Goal: Information Seeking & Learning: Learn about a topic

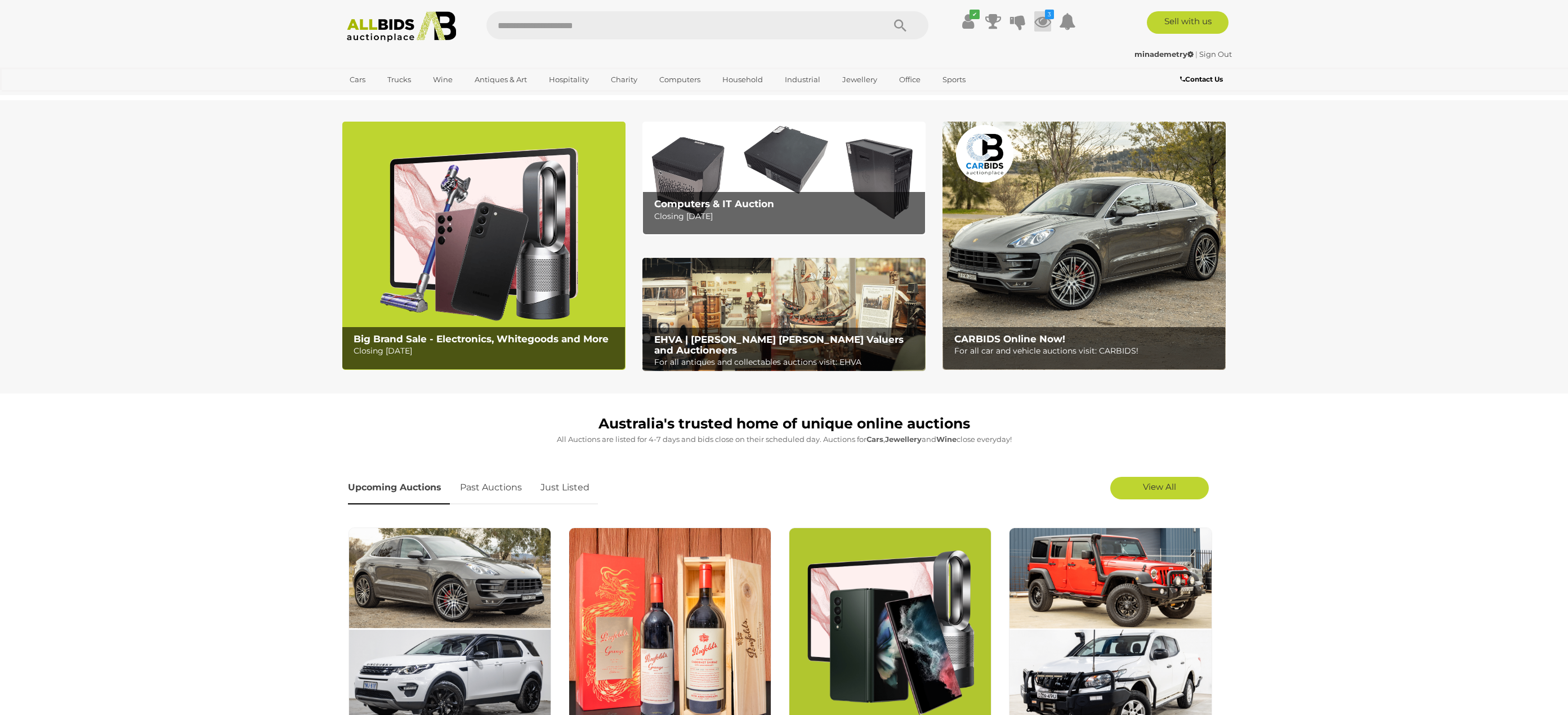
click at [1048, 26] on icon at bounding box center [1042, 21] width 17 height 21
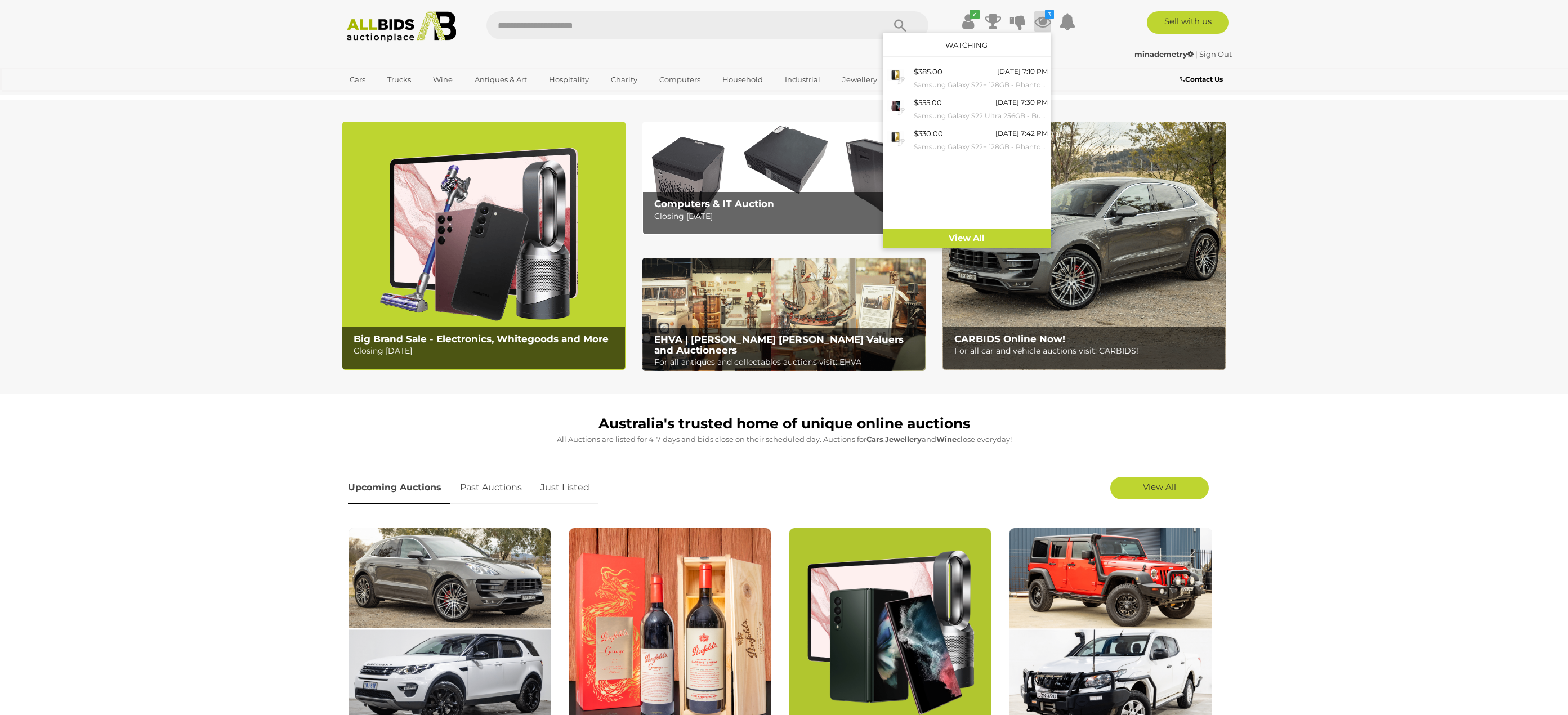
click at [467, 215] on img at bounding box center [484, 246] width 283 height 249
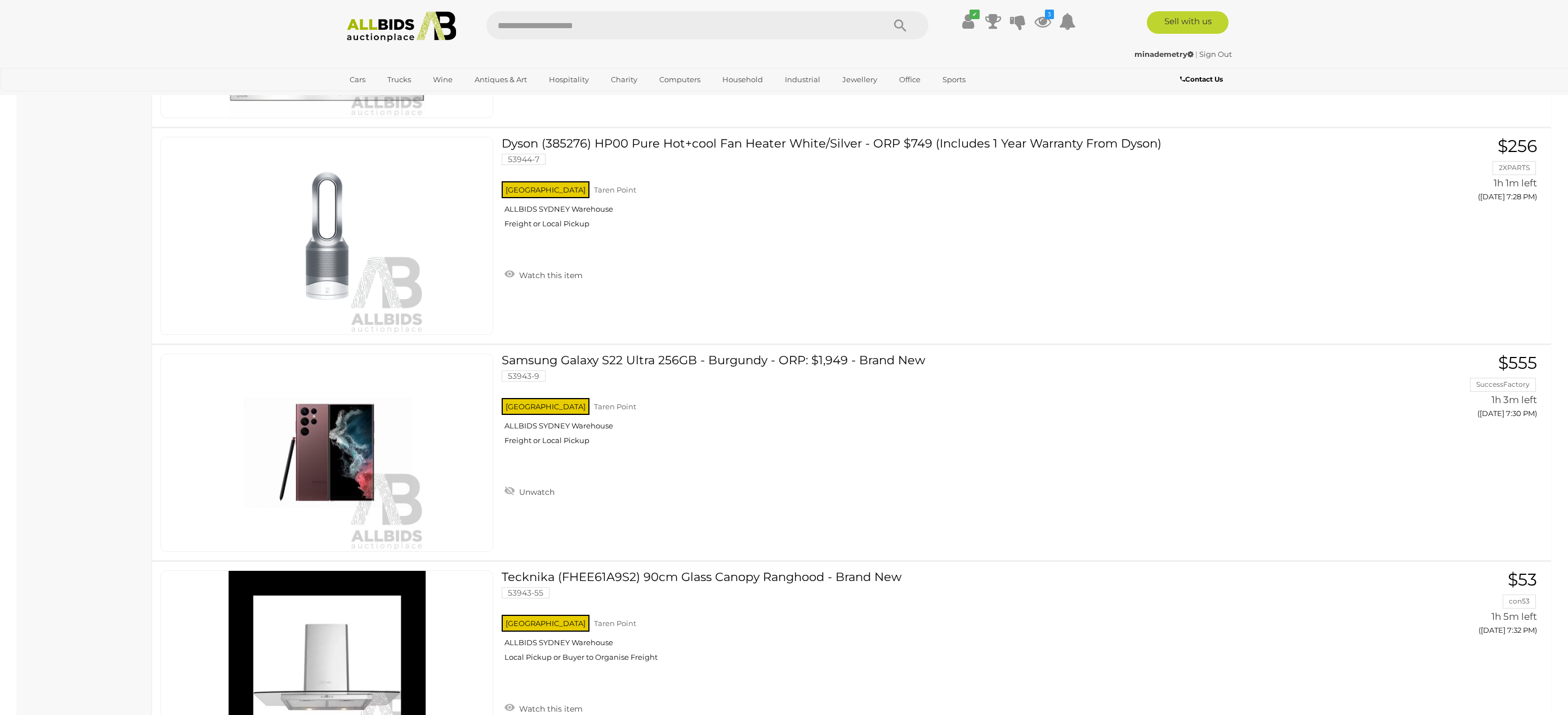
scroll to position [3299, 0]
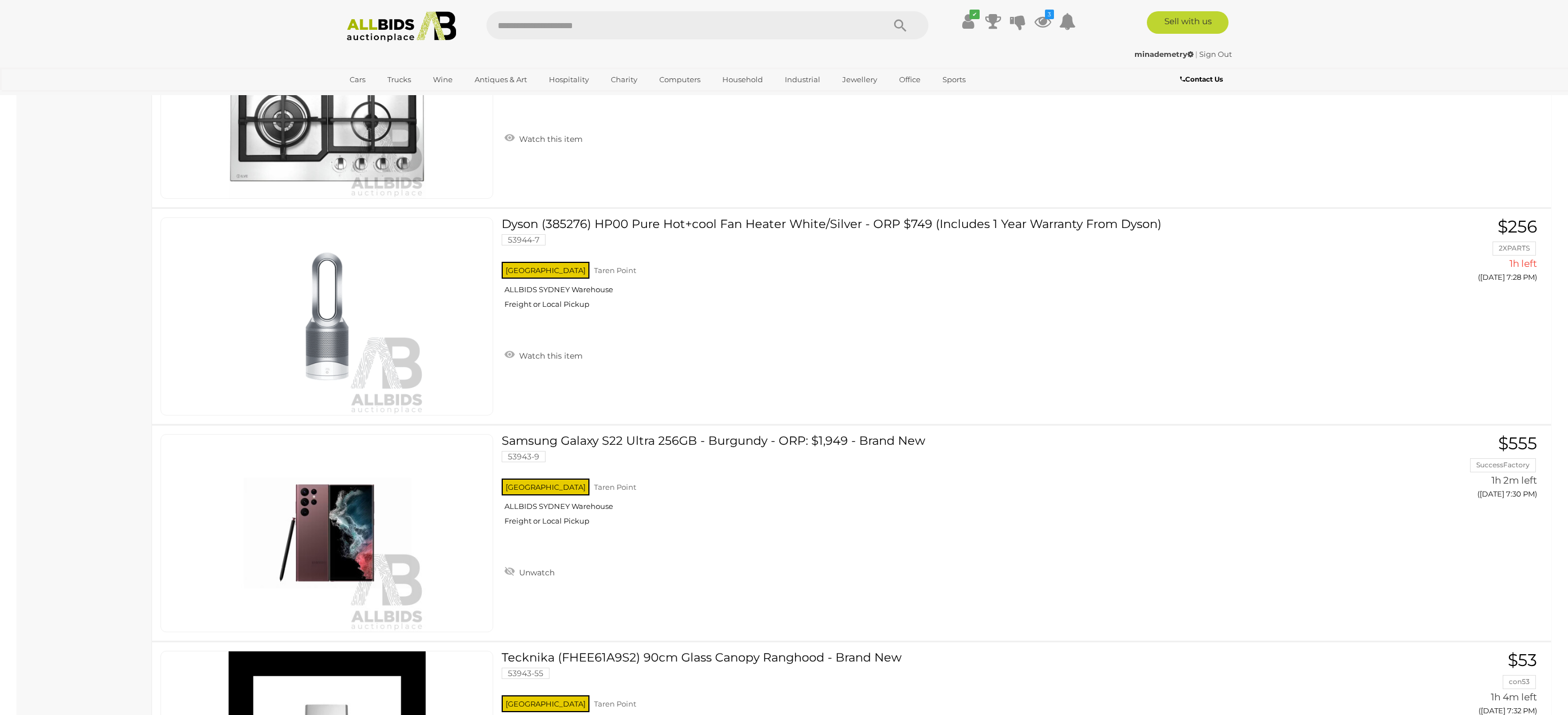
scroll to position [3379, 0]
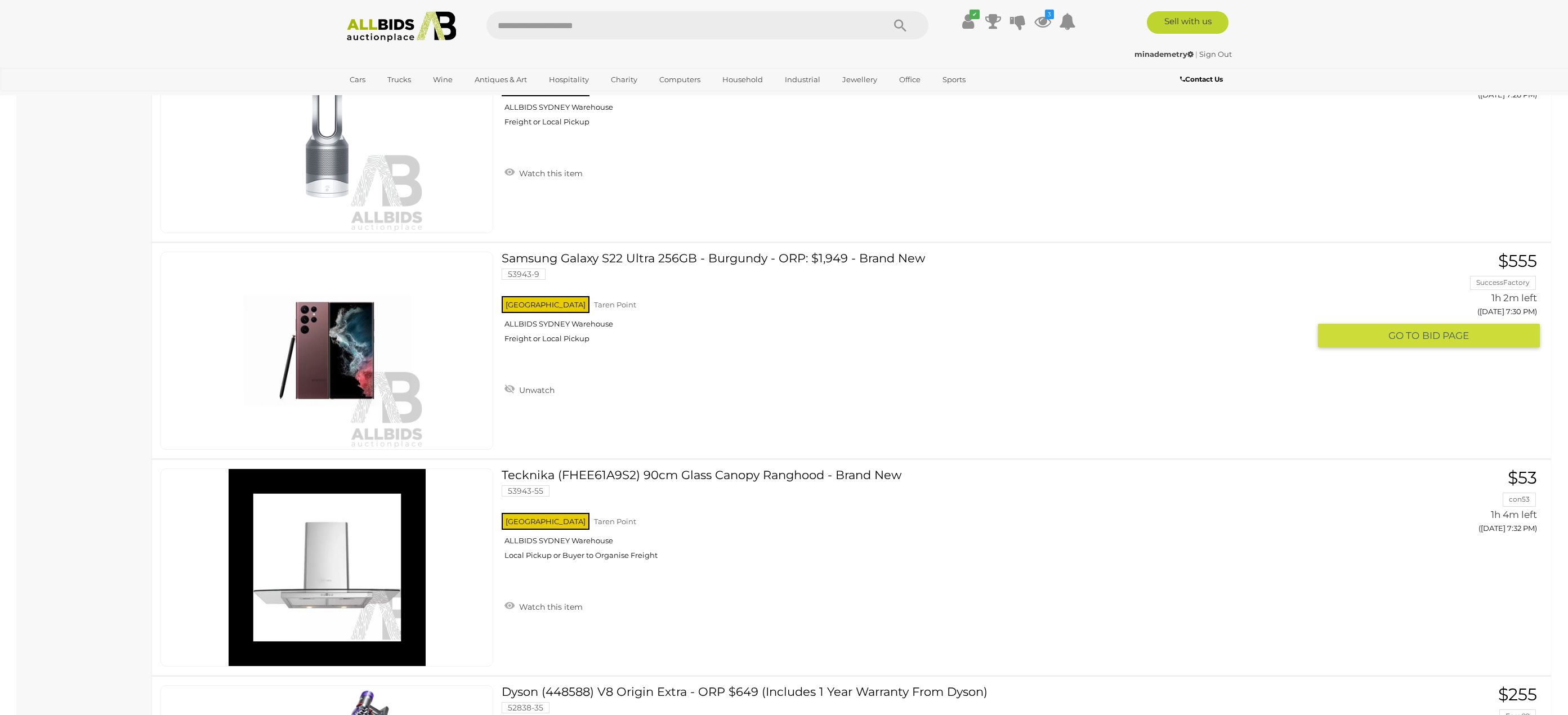
click at [360, 353] on img at bounding box center [327, 351] width 197 height 197
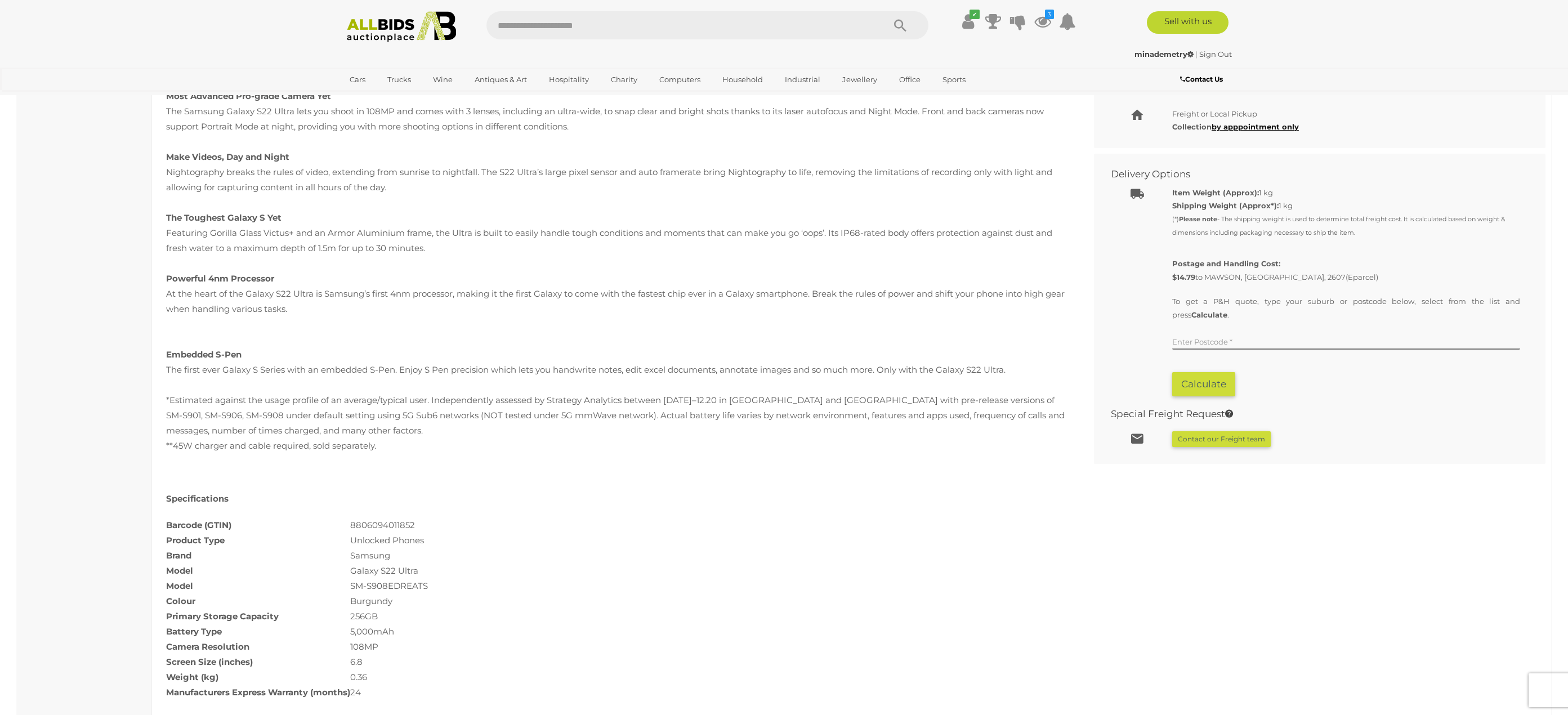
scroll to position [676, 0]
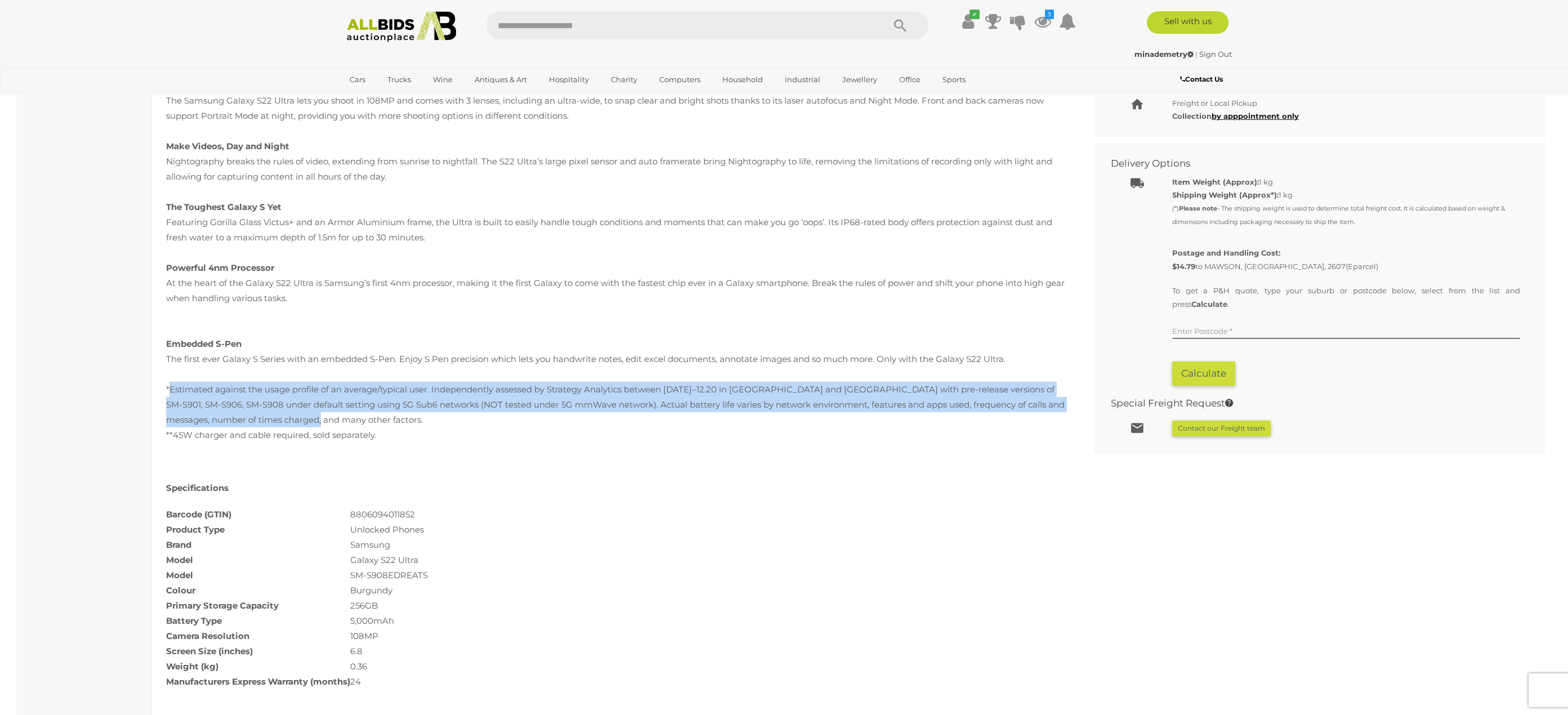
drag, startPoint x: 171, startPoint y: 386, endPoint x: 769, endPoint y: 419, distance: 598.9
click at [769, 419] on p "Breaking the rules of innovation, the Samsung Galaxy S22 Ultra sets the standar…" at bounding box center [617, 238] width 902 height 411
click at [372, 419] on p "Breaking the rules of innovation, the Samsung Galaxy S22 Ultra sets the standar…" at bounding box center [617, 238] width 902 height 411
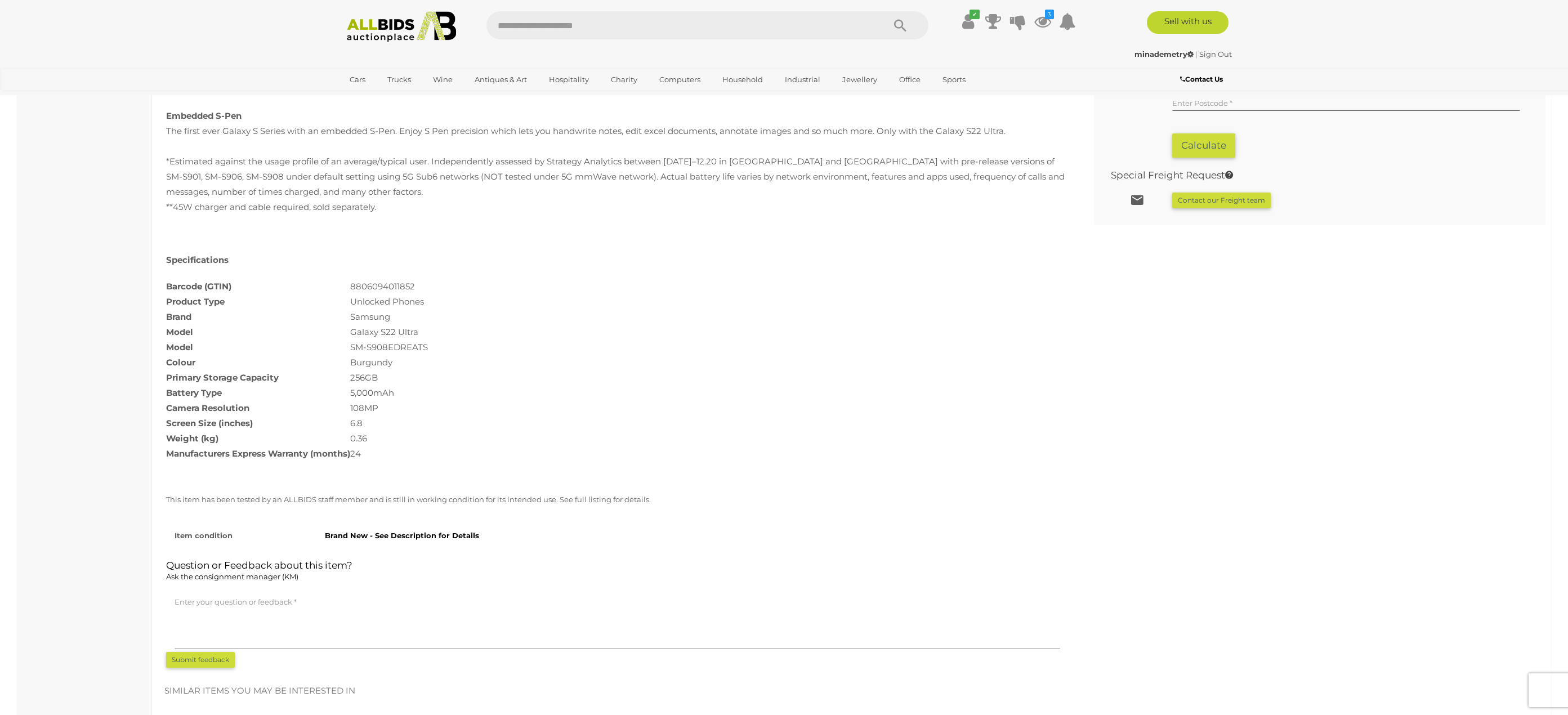
scroll to position [901, 0]
drag, startPoint x: 389, startPoint y: 441, endPoint x: 346, endPoint y: 442, distance: 43.0
click at [346, 442] on tr "Weight (kg) 0.36" at bounding box center [297, 441] width 262 height 15
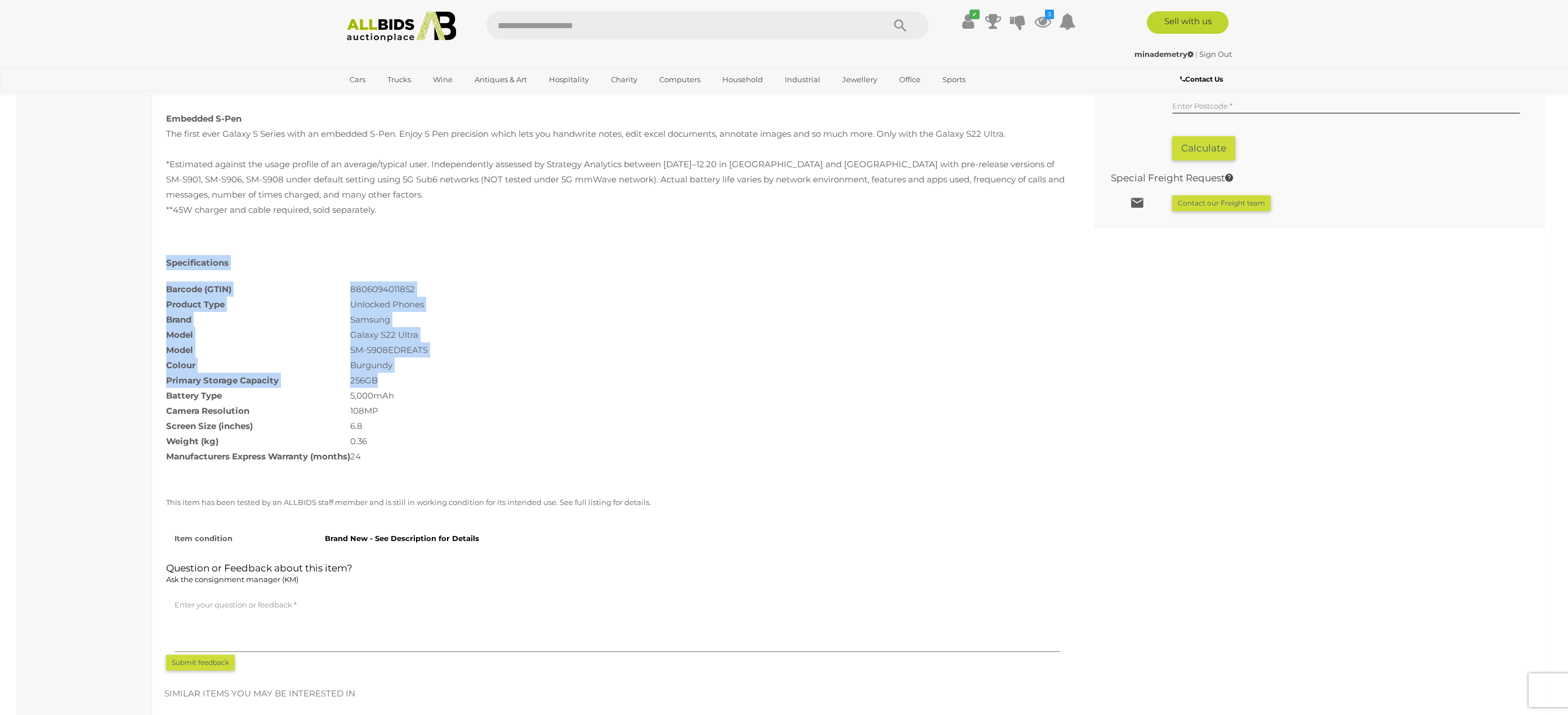
drag, startPoint x: 325, startPoint y: 378, endPoint x: 164, endPoint y: 381, distance: 161.0
click at [164, 381] on div "Breaking the rules of innovation, the Samsung Galaxy S22 Ultra sets the standar…" at bounding box center [617, 149] width 919 height 683
click at [339, 356] on th "Model" at bounding box center [258, 350] width 184 height 15
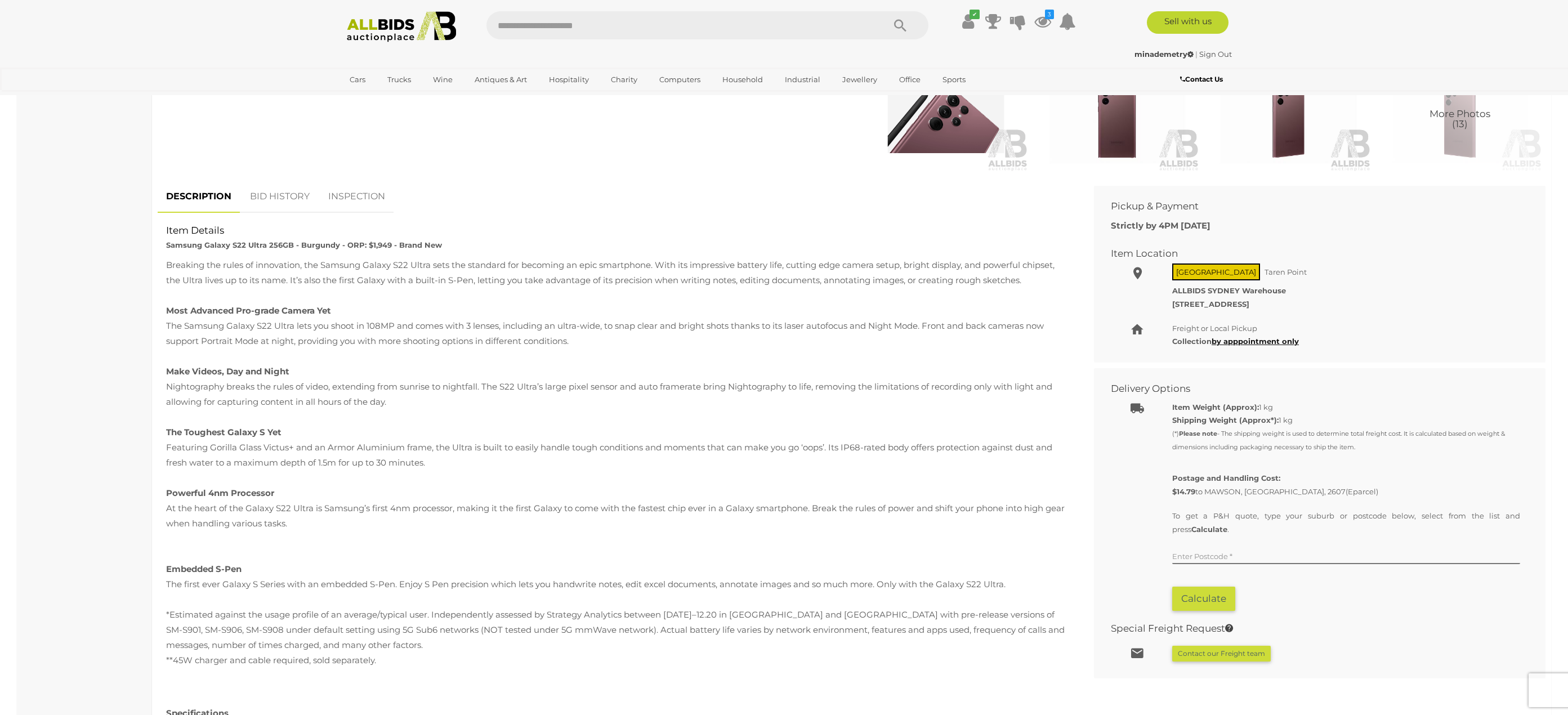
scroll to position [169, 0]
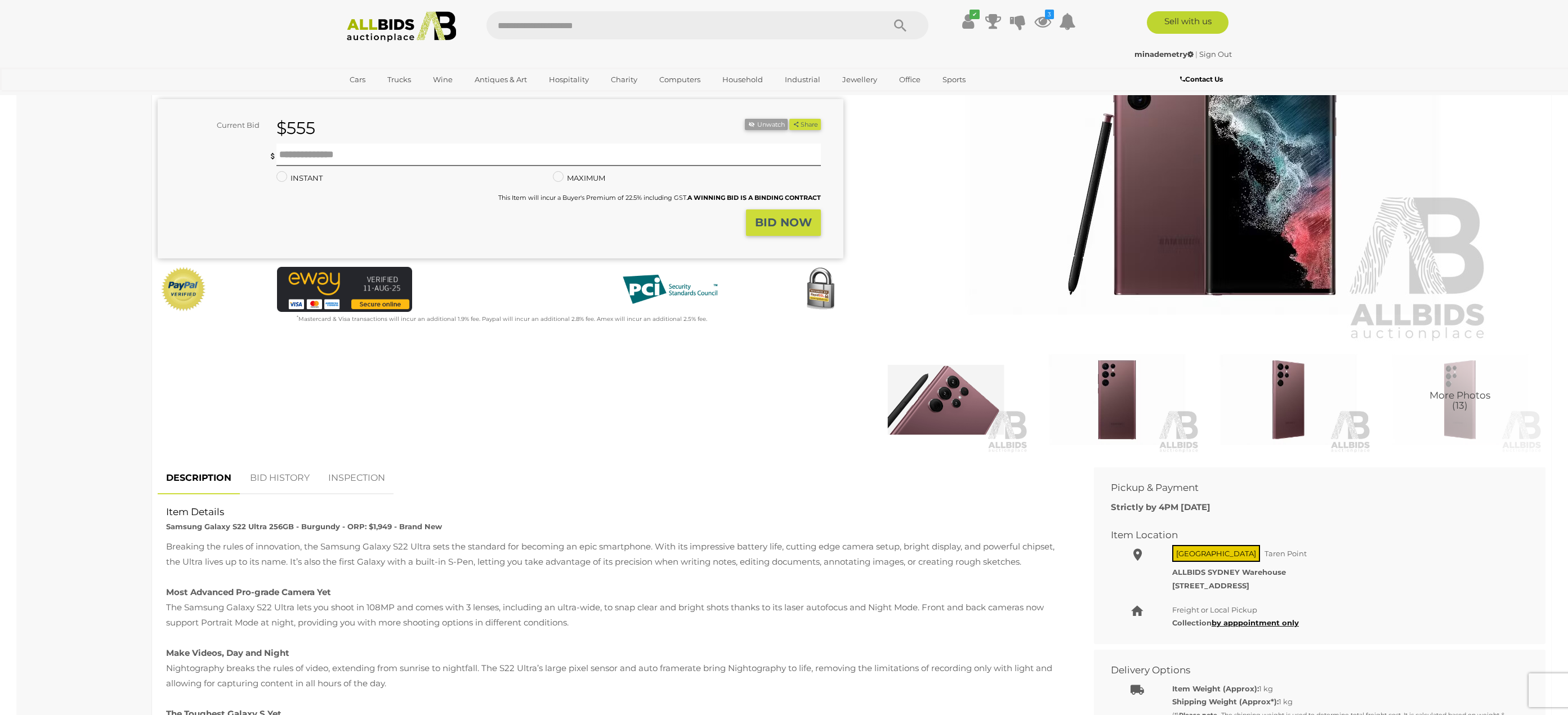
click at [379, 477] on link "INSPECTION" at bounding box center [356, 478] width 74 height 33
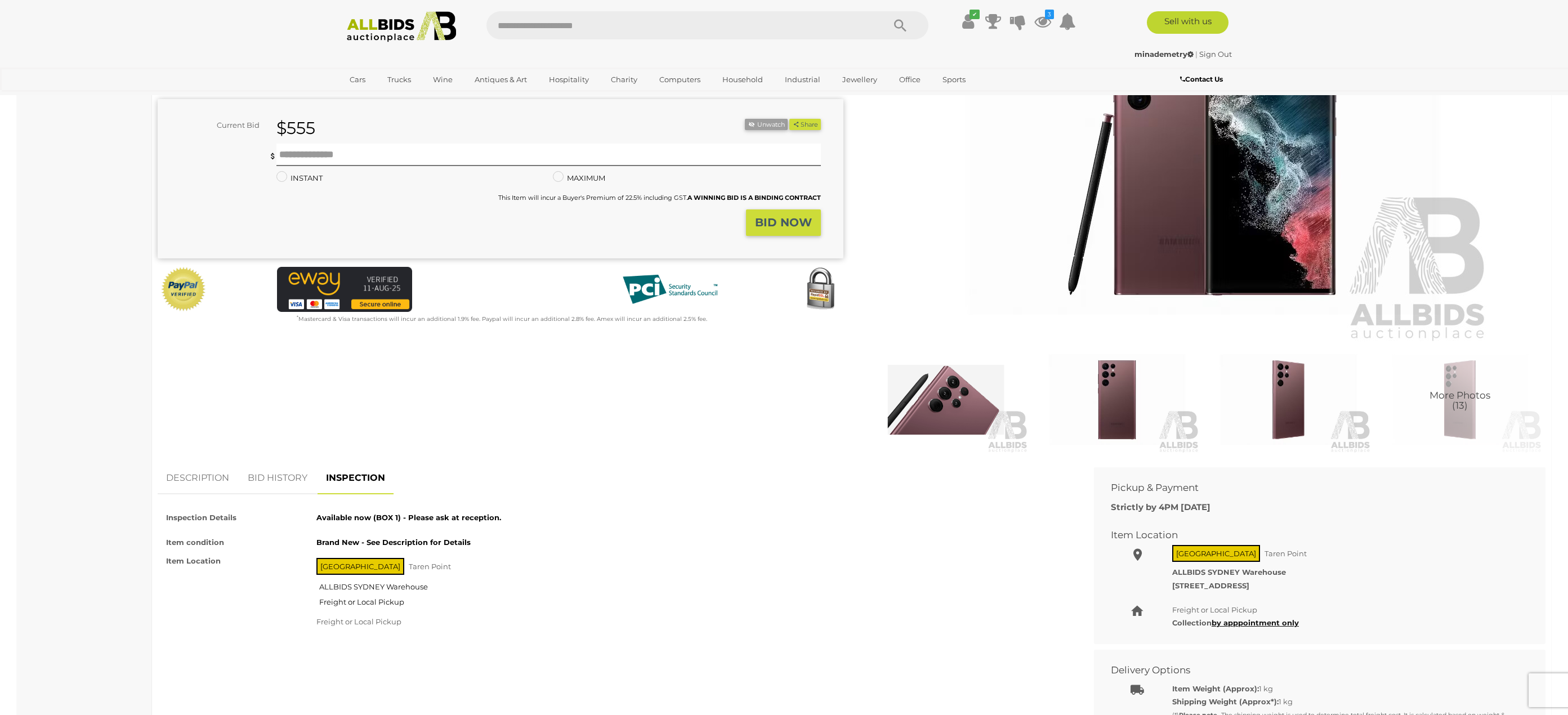
click at [273, 470] on link "BID HISTORY" at bounding box center [277, 478] width 76 height 33
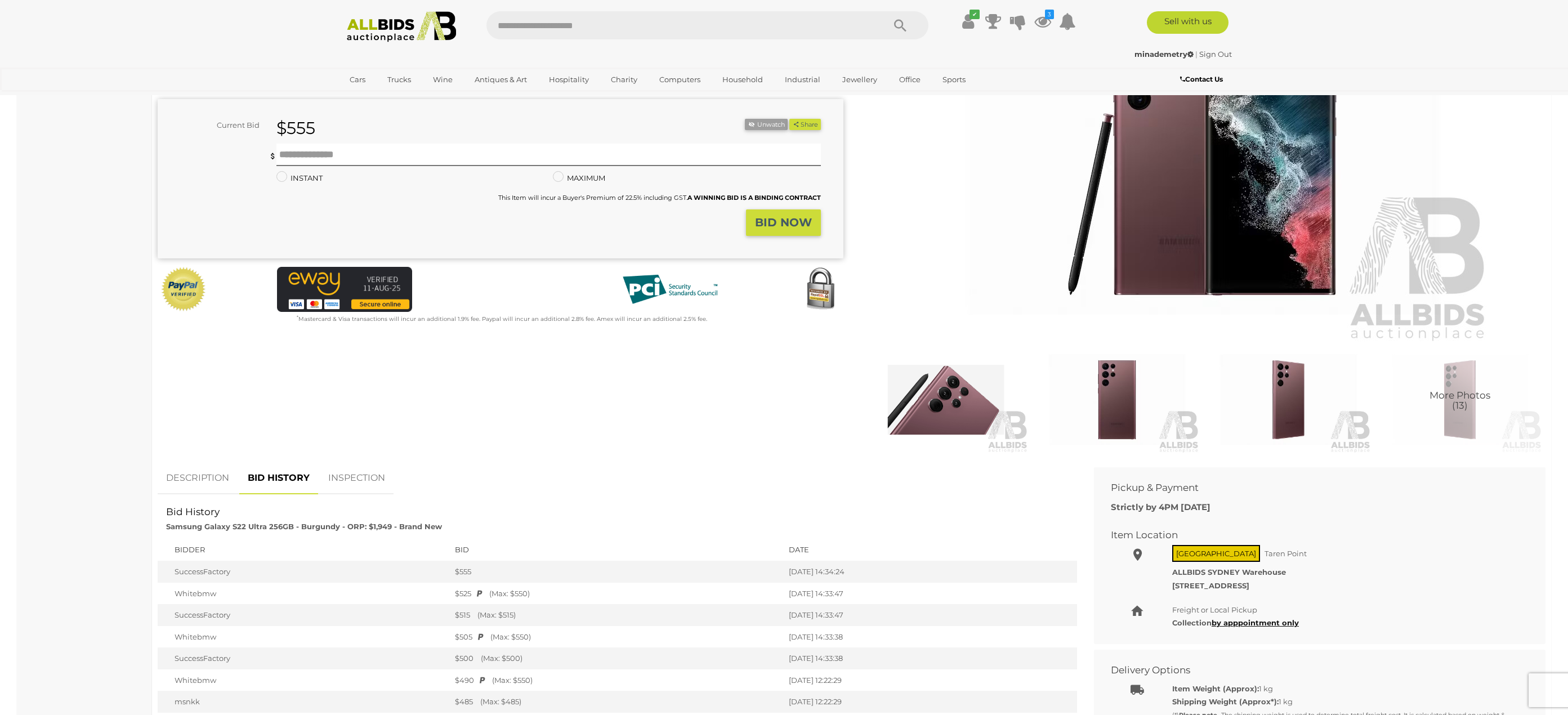
click at [356, 472] on link "INSPECTION" at bounding box center [356, 478] width 74 height 33
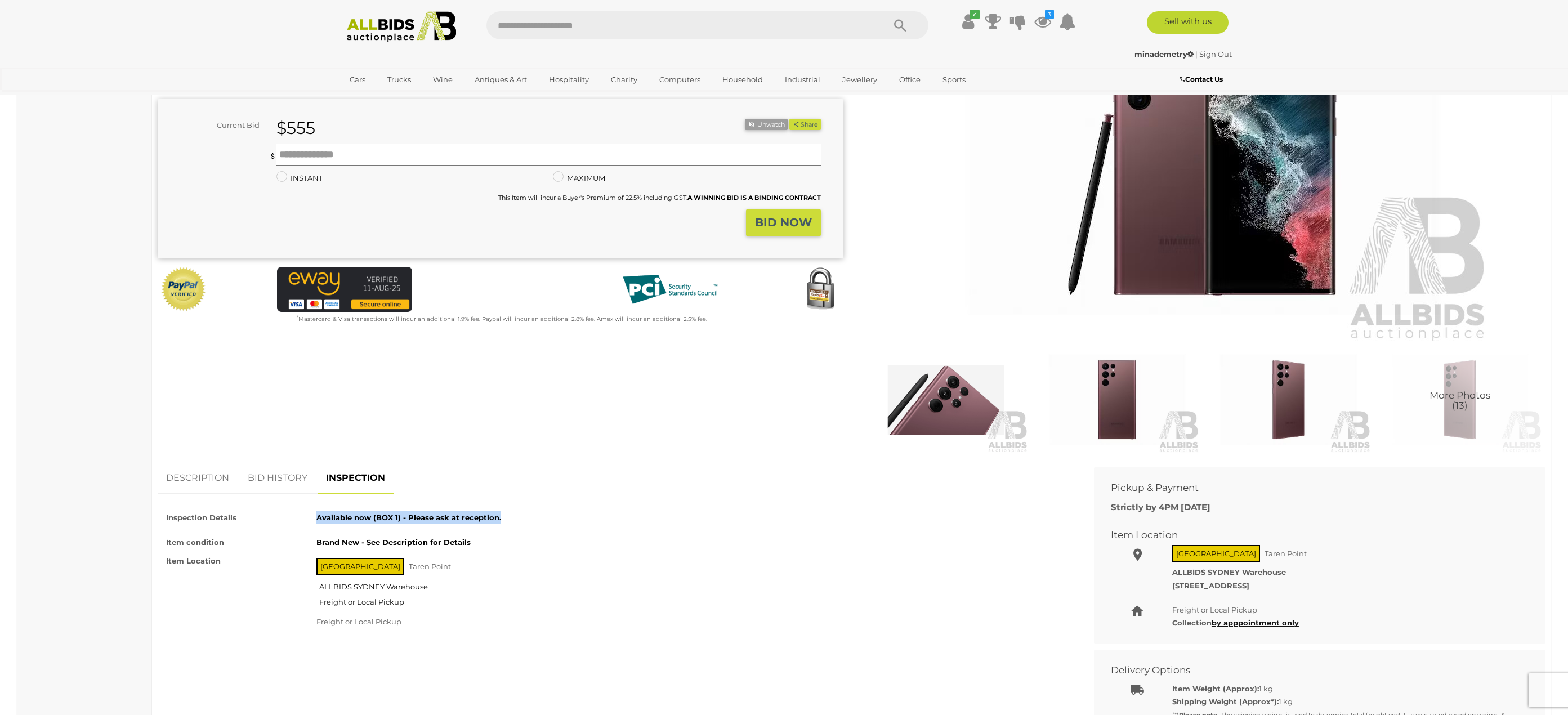
drag, startPoint x: 353, startPoint y: 518, endPoint x: 536, endPoint y: 514, distance: 183.0
click at [536, 514] on div "Available now (BOX 1) - Please ask at reception." at bounding box center [684, 515] width 752 height 18
click at [525, 518] on div "Available now (BOX 1) - Please ask at reception." at bounding box center [684, 515] width 752 height 18
click at [292, 483] on link "BID HISTORY" at bounding box center [277, 478] width 76 height 33
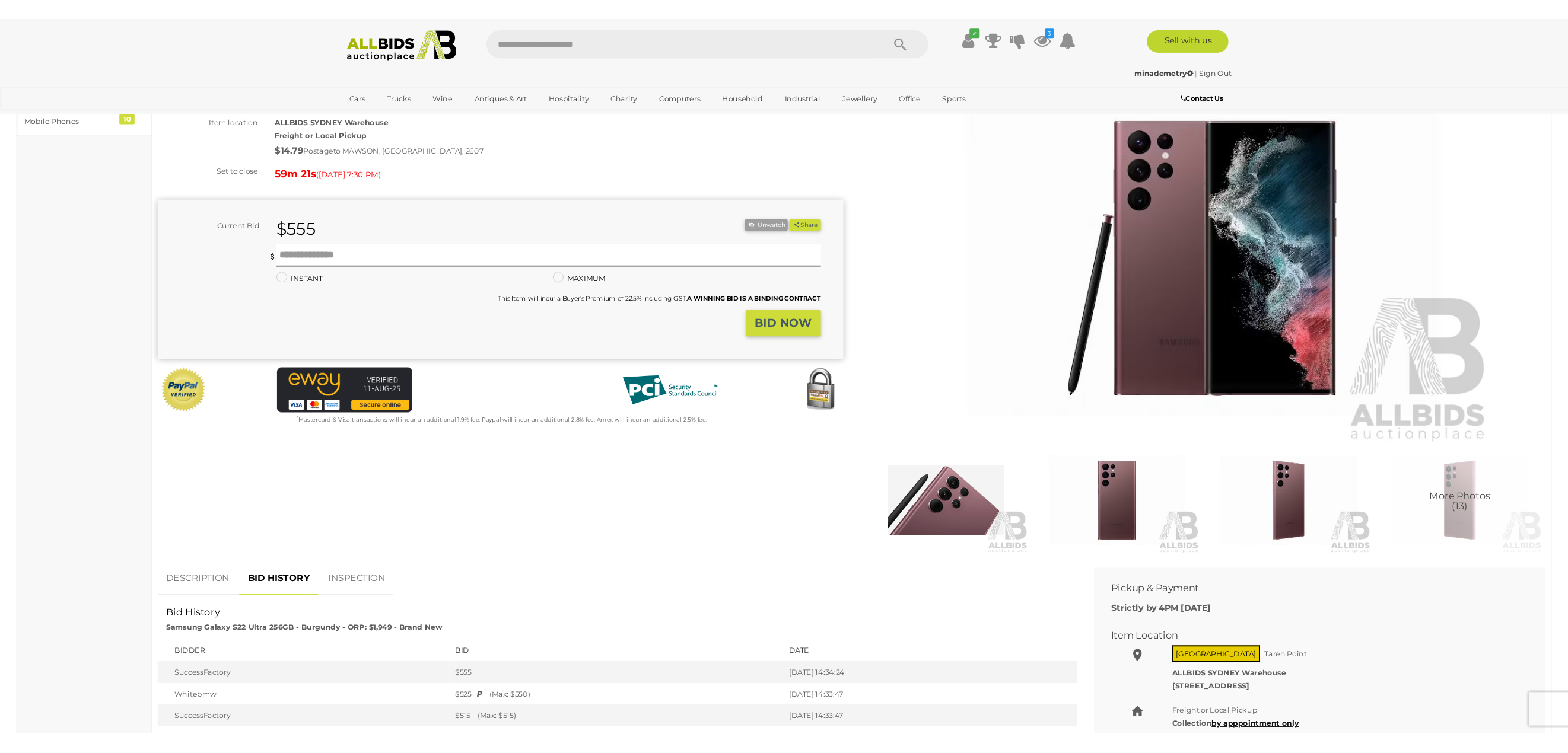
scroll to position [0, 0]
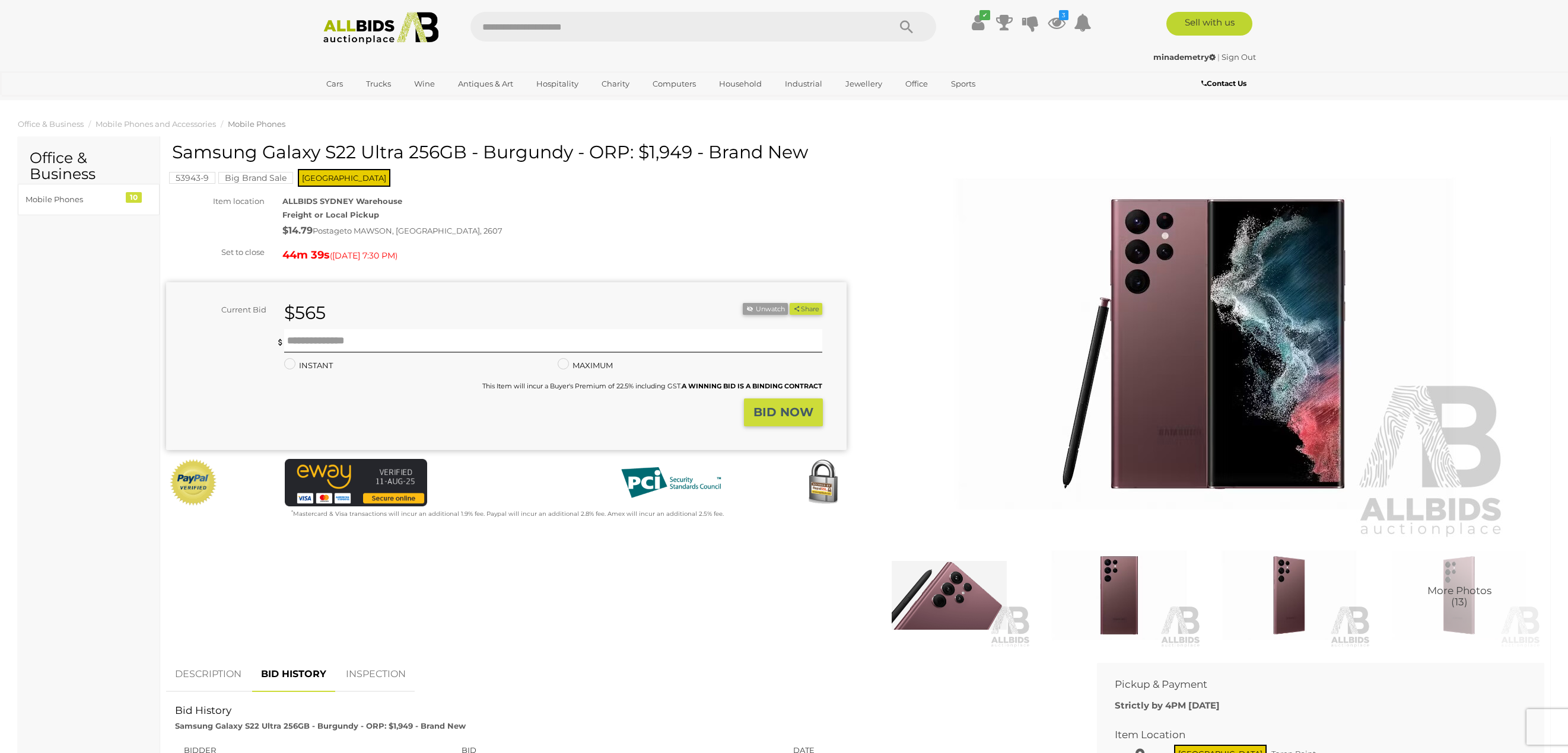
click at [420, 24] on img at bounding box center [381, 28] width 129 height 32
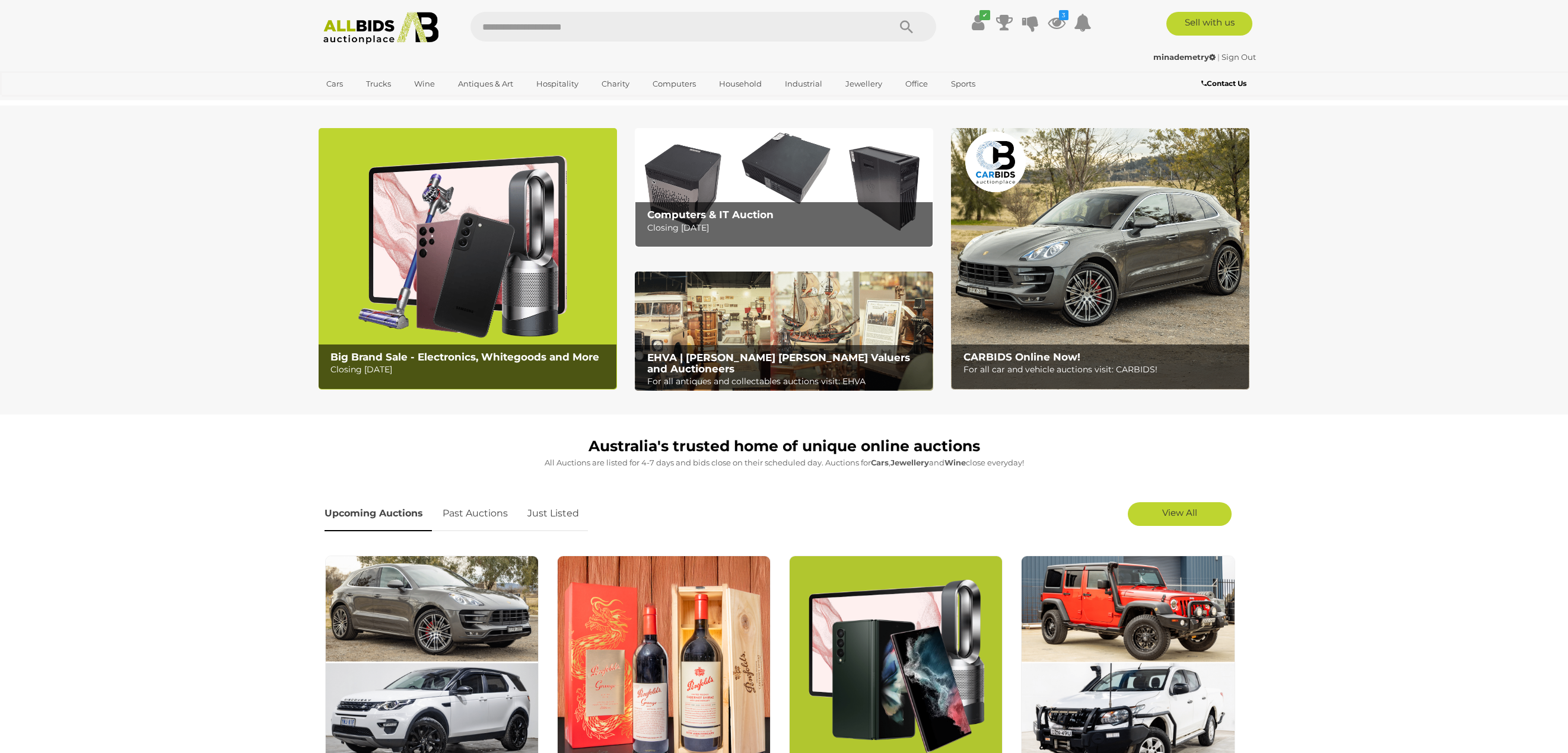
click at [474, 224] on img at bounding box center [467, 259] width 298 height 262
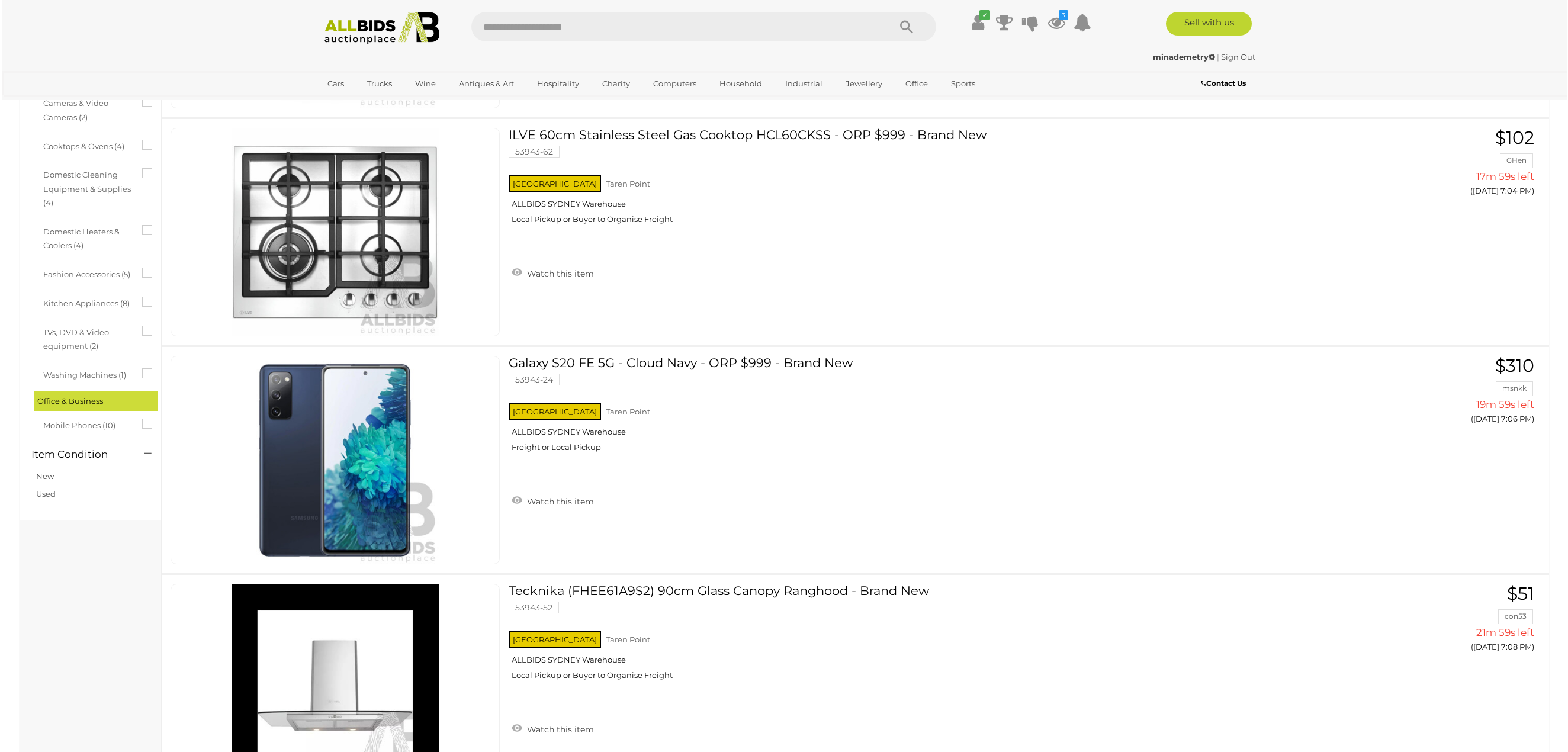
scroll to position [5566, 0]
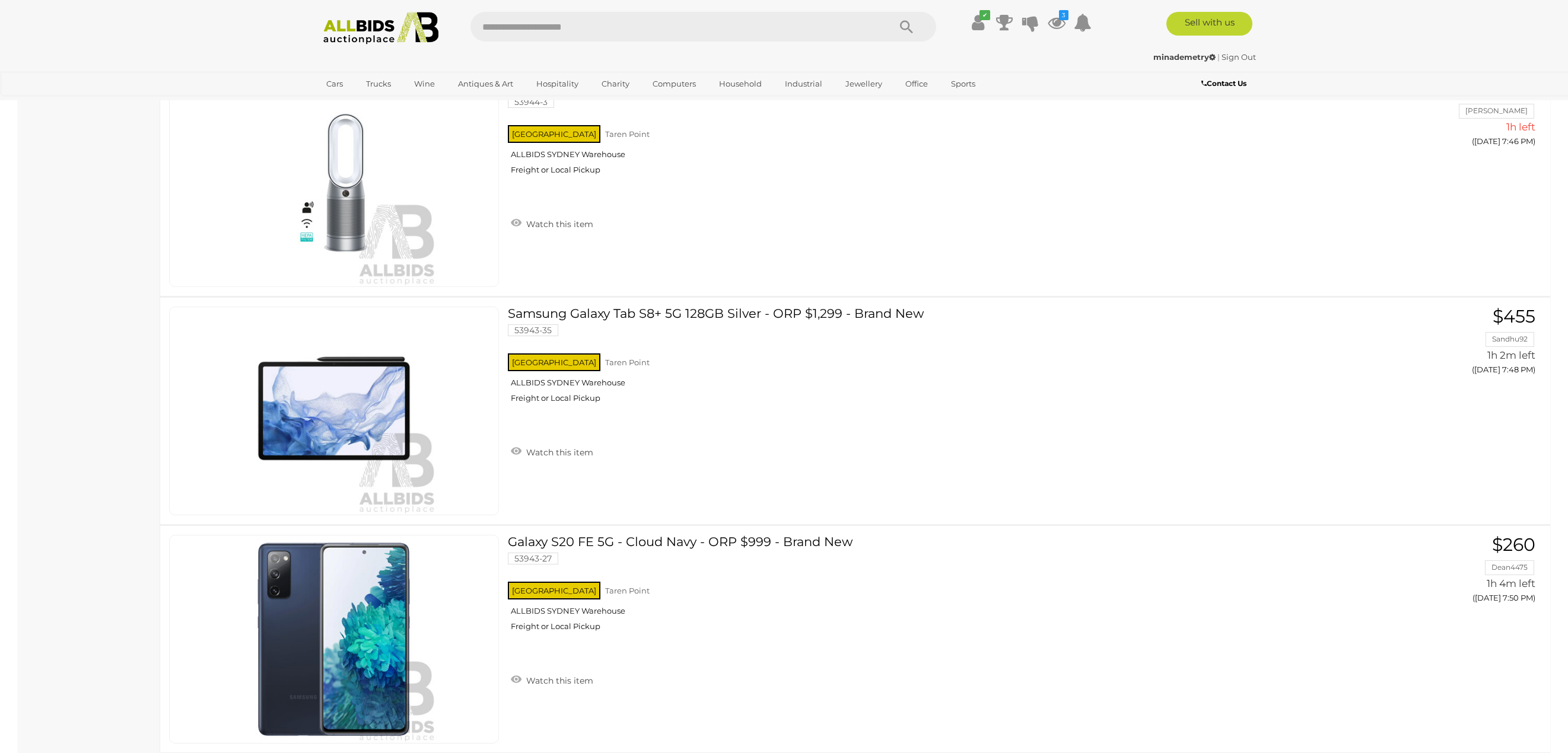
click at [93, 405] on div "Big Brand Sale Alert this sale Location" at bounding box center [89, 656] width 142 height 12224
click at [83, 404] on div "Big Brand Sale Alert this sale Location" at bounding box center [89, 656] width 142 height 12224
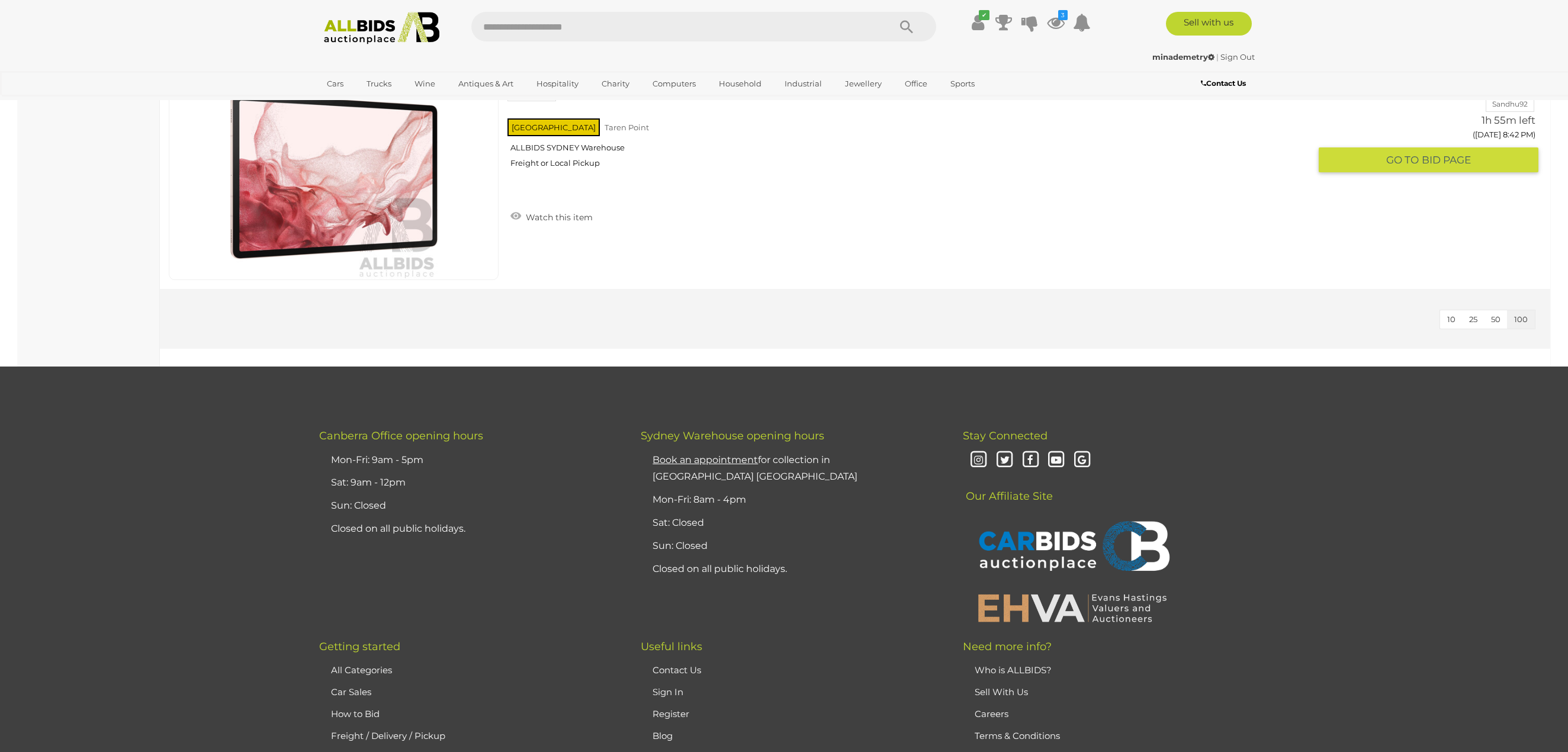
scroll to position [11963, 0]
